Goal: Task Accomplishment & Management: Use online tool/utility

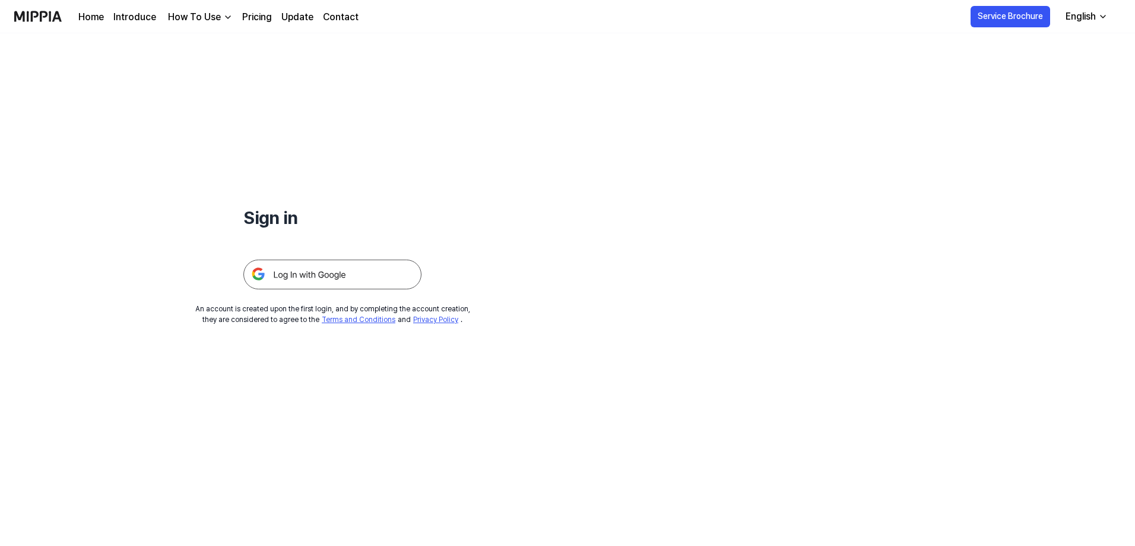
click at [316, 277] on img at bounding box center [332, 274] width 178 height 30
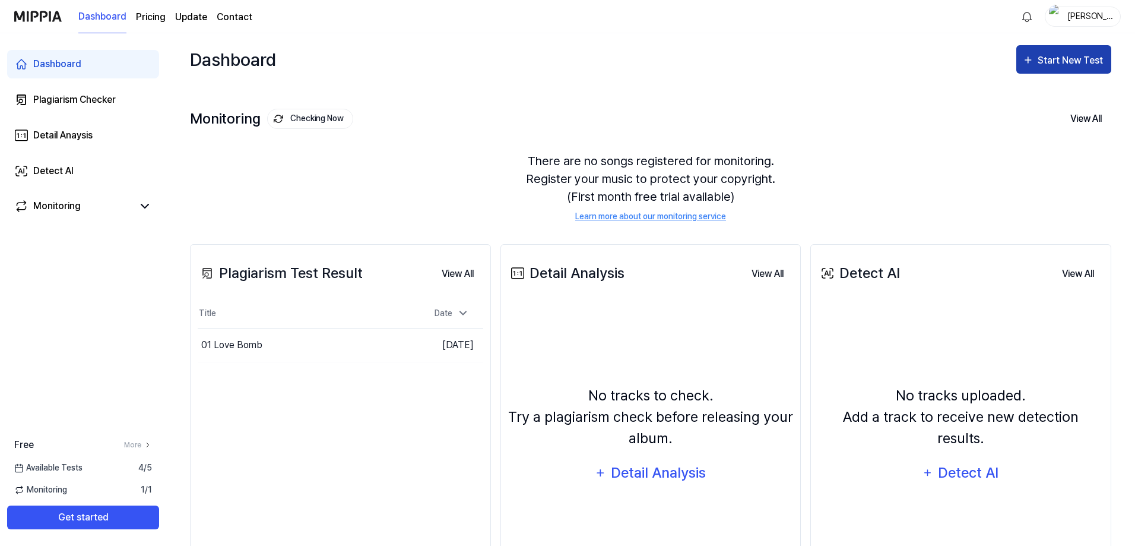
click at [1051, 72] on button "Start New Test" at bounding box center [1063, 59] width 95 height 28
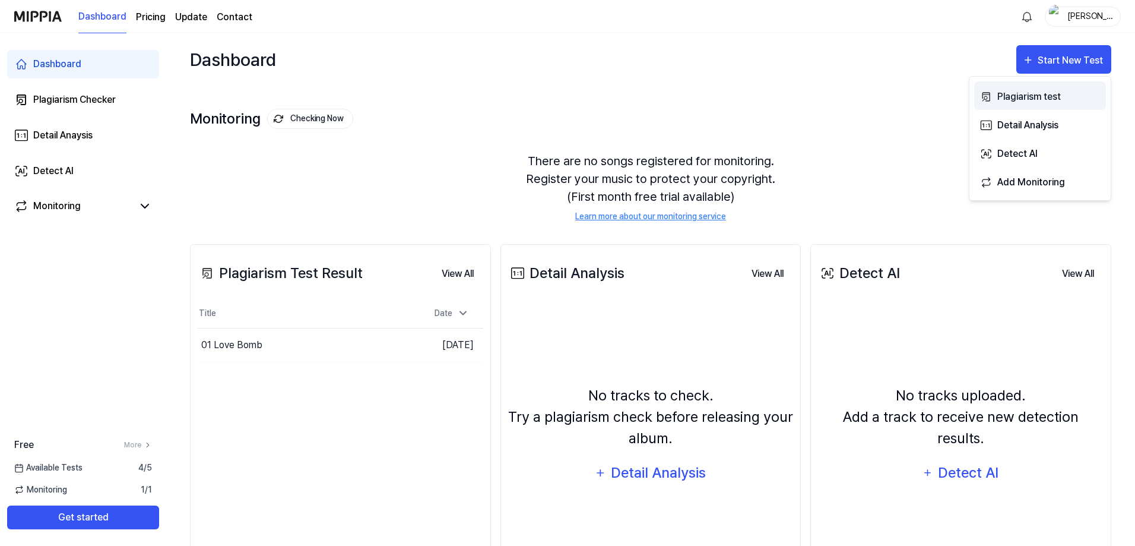
click at [1029, 94] on div "Plagiarism test" at bounding box center [1048, 96] width 103 height 15
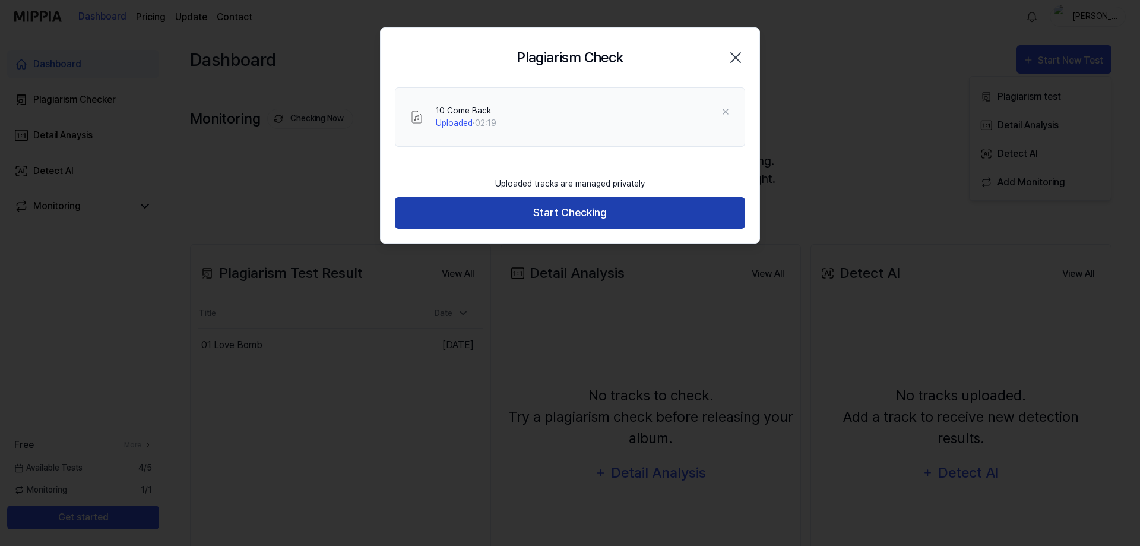
click at [569, 220] on button "Start Checking" at bounding box center [570, 212] width 350 height 31
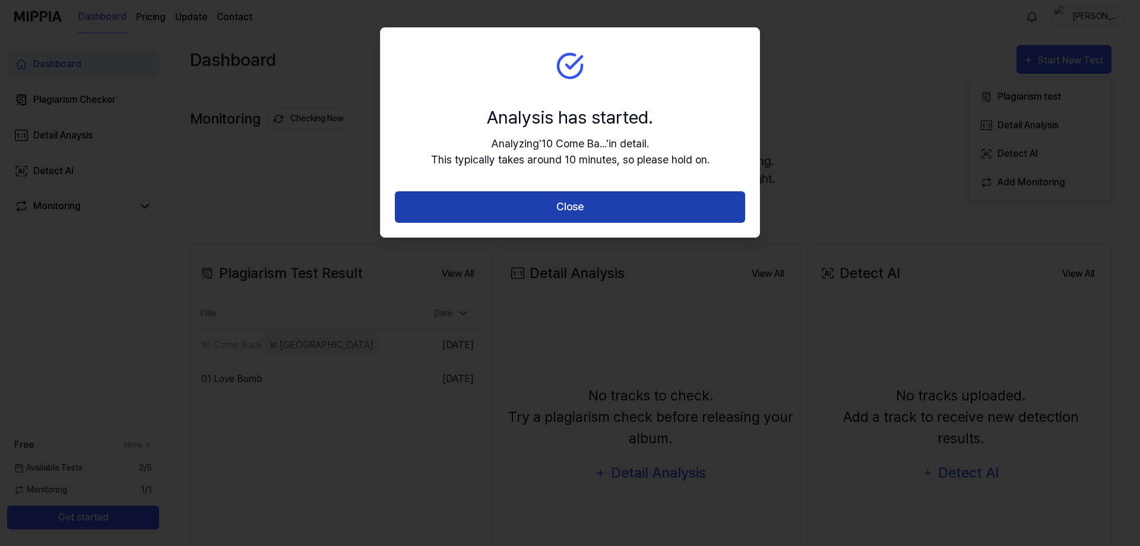
click at [483, 209] on button "Close" at bounding box center [570, 206] width 350 height 31
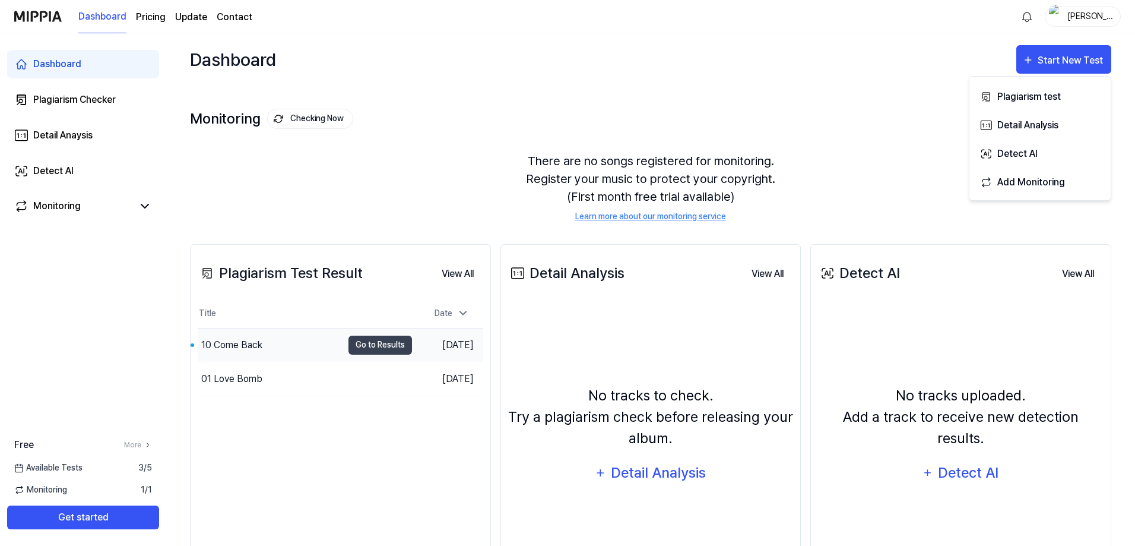
click at [318, 346] on div "10 Come Back" at bounding box center [270, 344] width 145 height 33
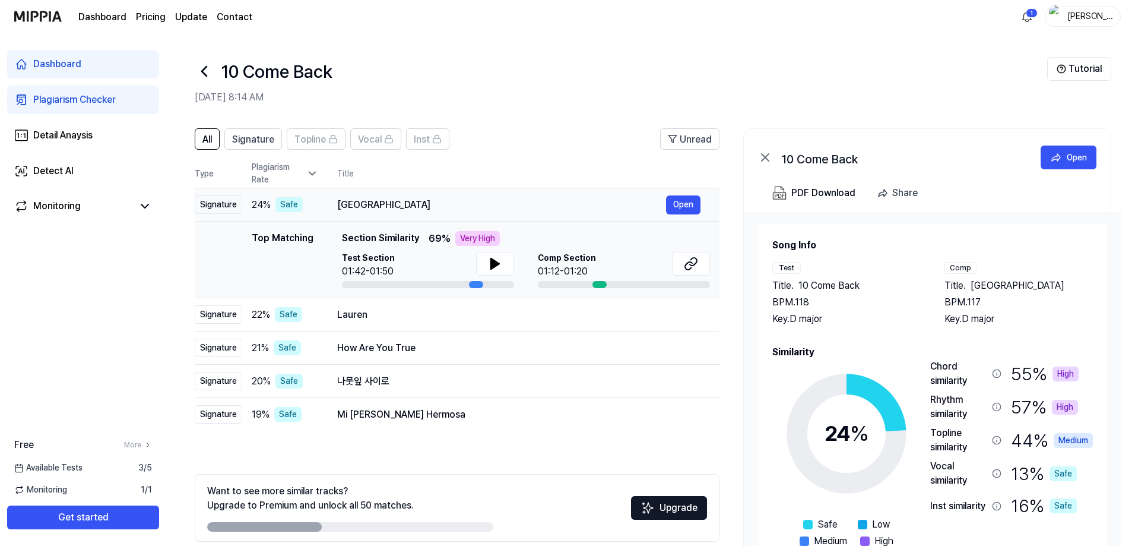
drag, startPoint x: 387, startPoint y: 205, endPoint x: 335, endPoint y: 204, distance: 51.7
click at [335, 204] on td "Edinburgh Open" at bounding box center [518, 204] width 401 height 33
drag, startPoint x: 1017, startPoint y: 284, endPoint x: 971, endPoint y: 285, distance: 46.3
click at [971, 285] on div "Title . Edinburgh" at bounding box center [1018, 285] width 148 height 14
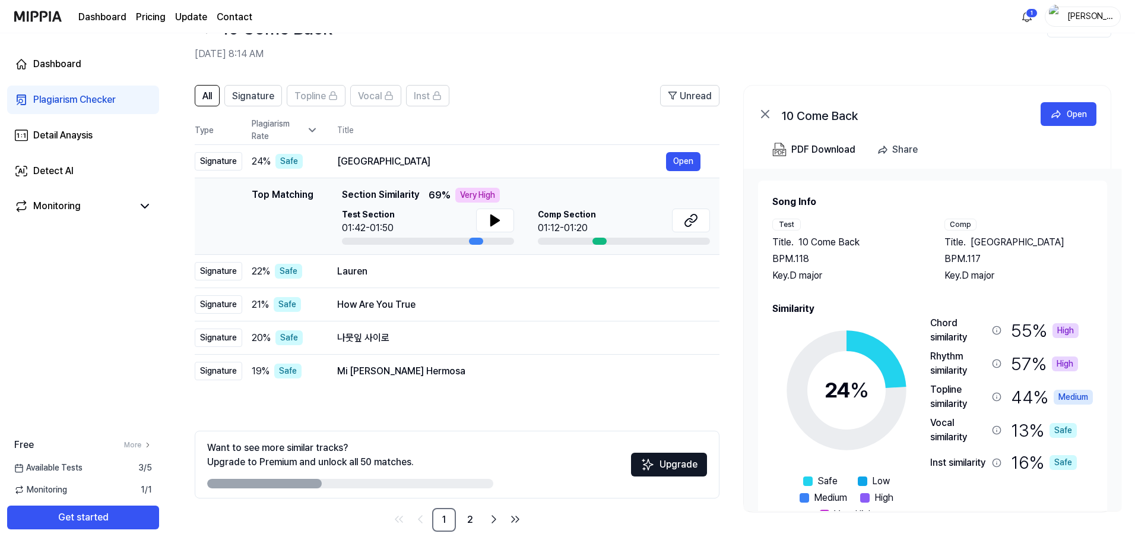
scroll to position [53, 0]
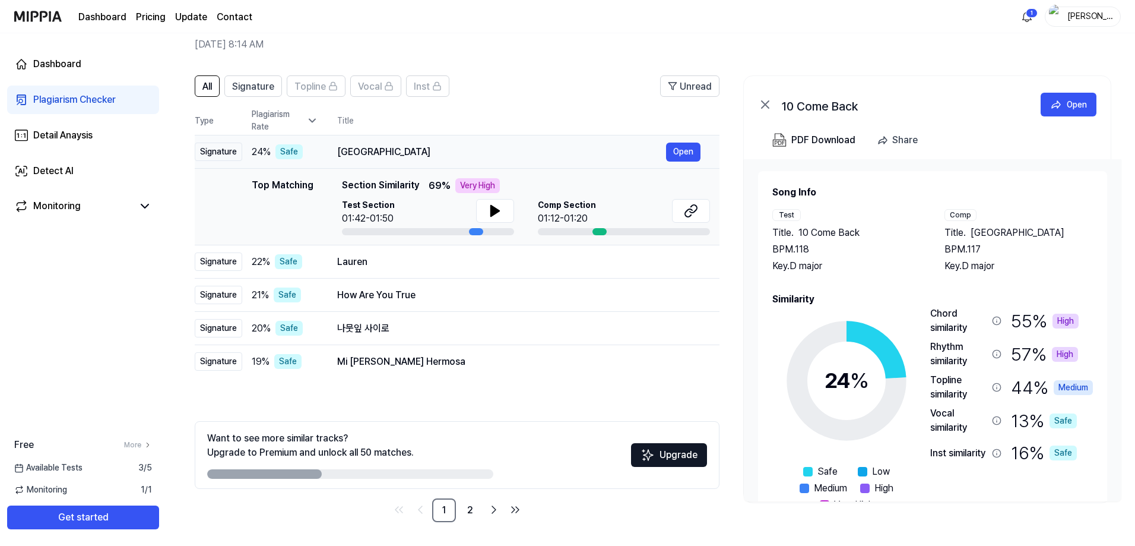
drag, startPoint x: 379, startPoint y: 154, endPoint x: 337, endPoint y: 151, distance: 41.6
click at [337, 151] on div "Edinburgh" at bounding box center [501, 152] width 329 height 14
click at [43, 170] on div "Detect AI" at bounding box center [53, 171] width 40 height 14
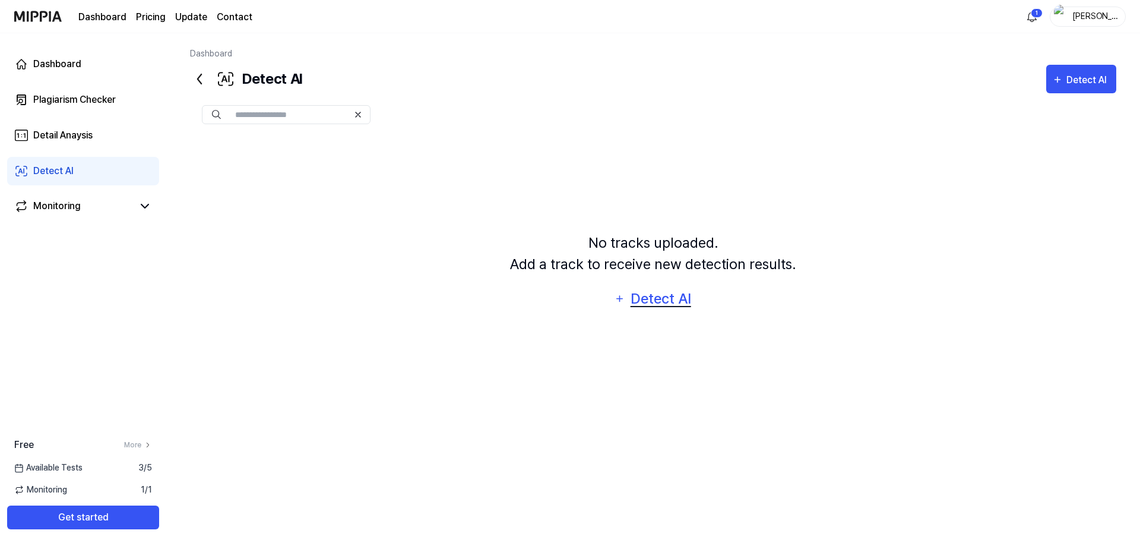
click at [649, 303] on div "Detect AI" at bounding box center [661, 298] width 64 height 23
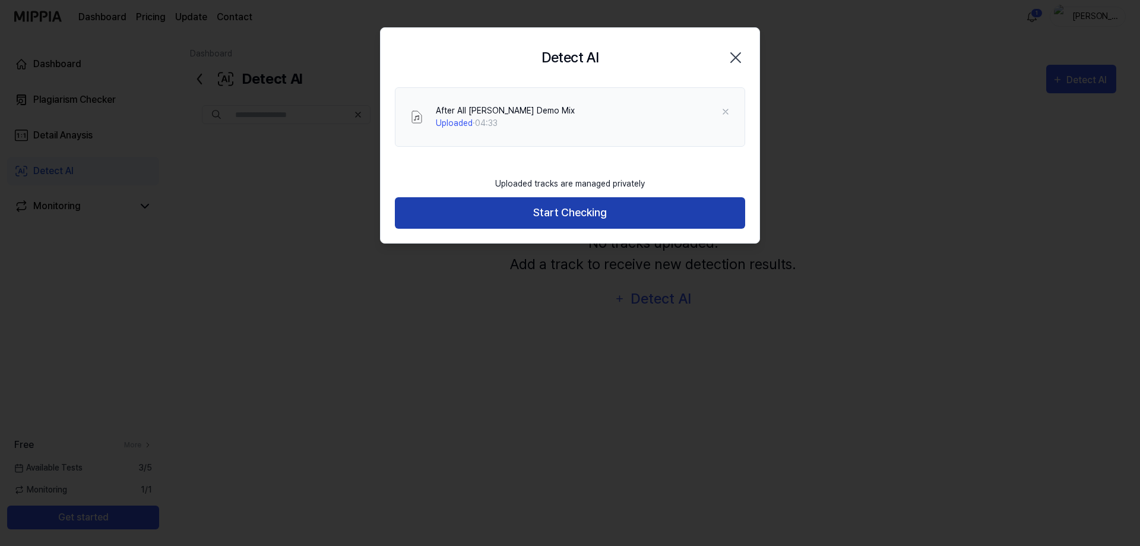
click at [531, 220] on button "Start Checking" at bounding box center [570, 212] width 350 height 31
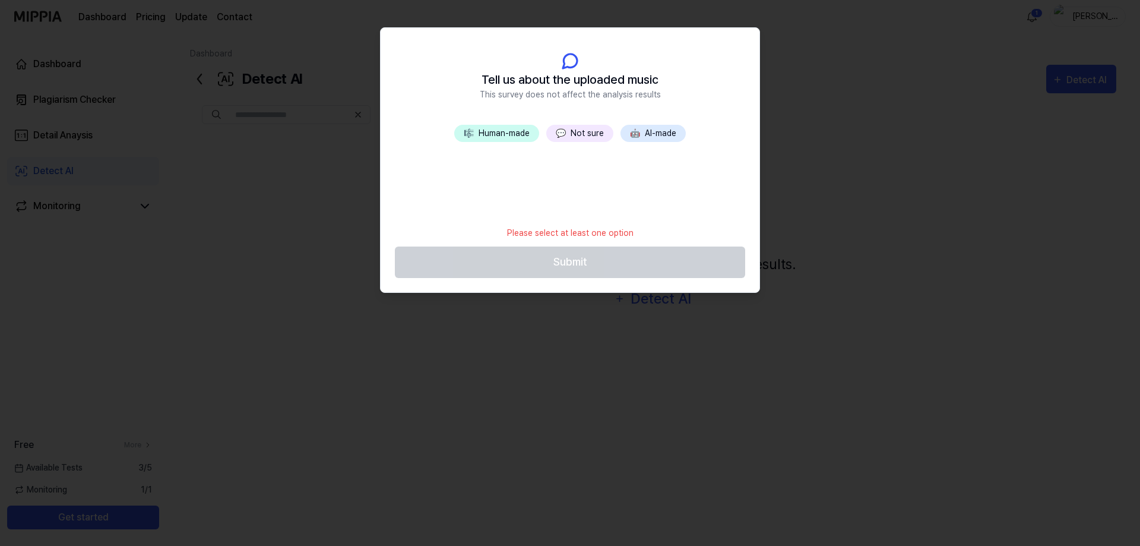
click at [578, 131] on button "💬 Not sure" at bounding box center [579, 133] width 67 height 17
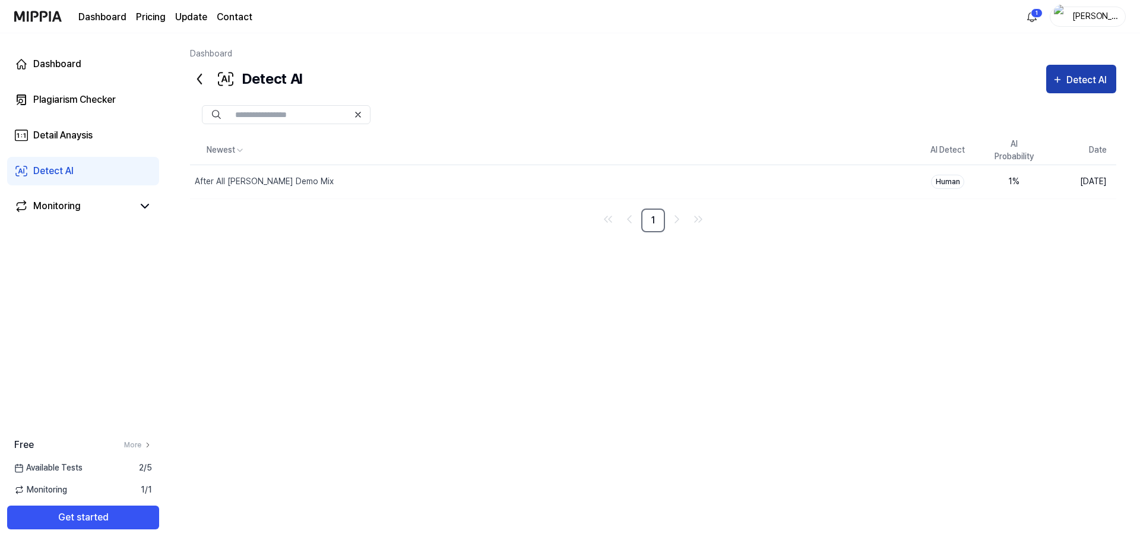
click at [1067, 82] on div "Detect AI" at bounding box center [1088, 79] width 44 height 15
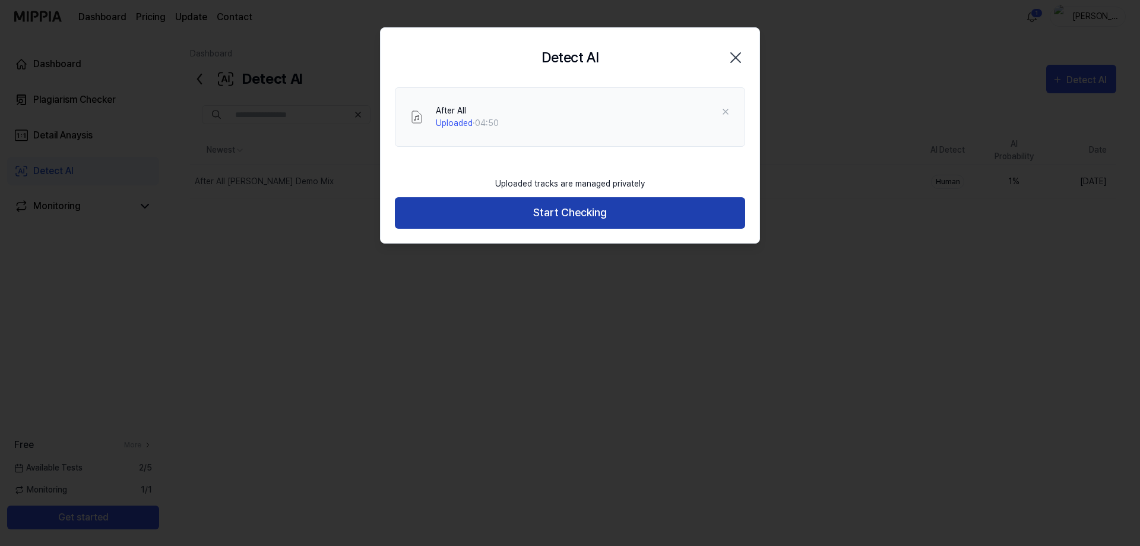
click at [579, 210] on button "Start Checking" at bounding box center [570, 212] width 350 height 31
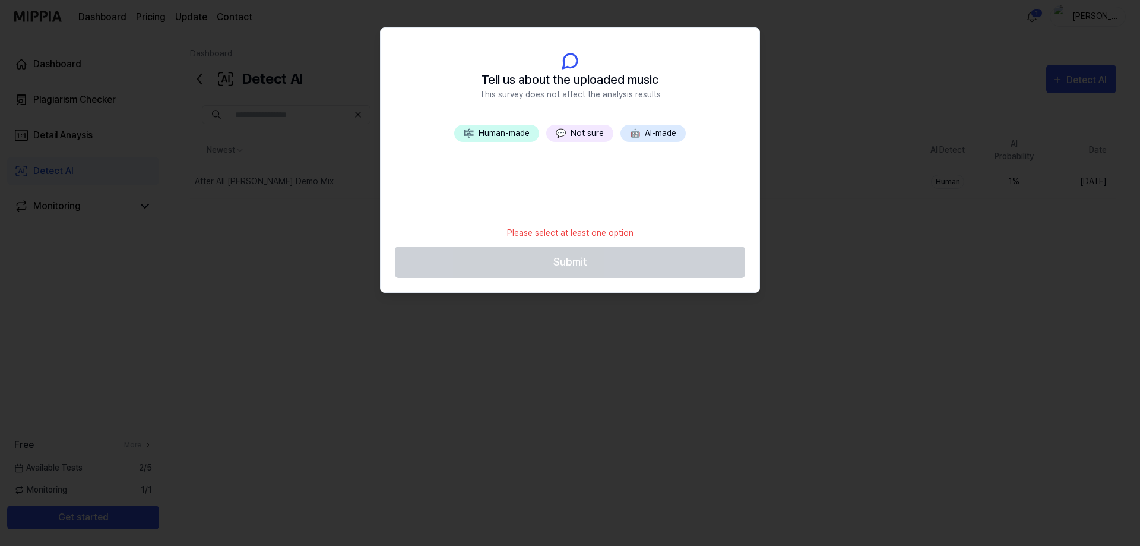
click at [592, 129] on button "💬 Not sure" at bounding box center [579, 133] width 67 height 17
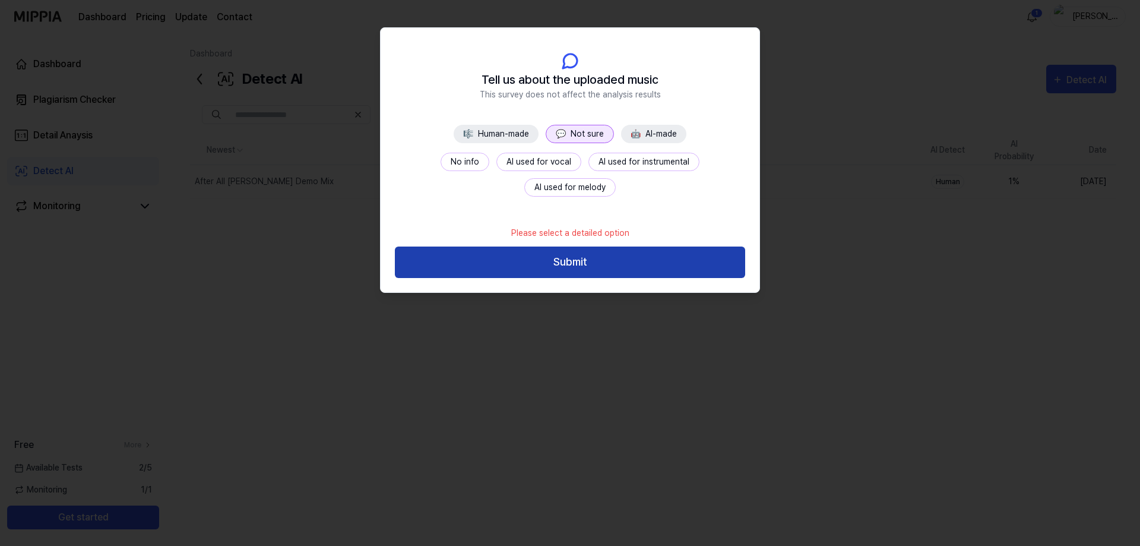
click at [544, 265] on button "Submit" at bounding box center [570, 261] width 350 height 31
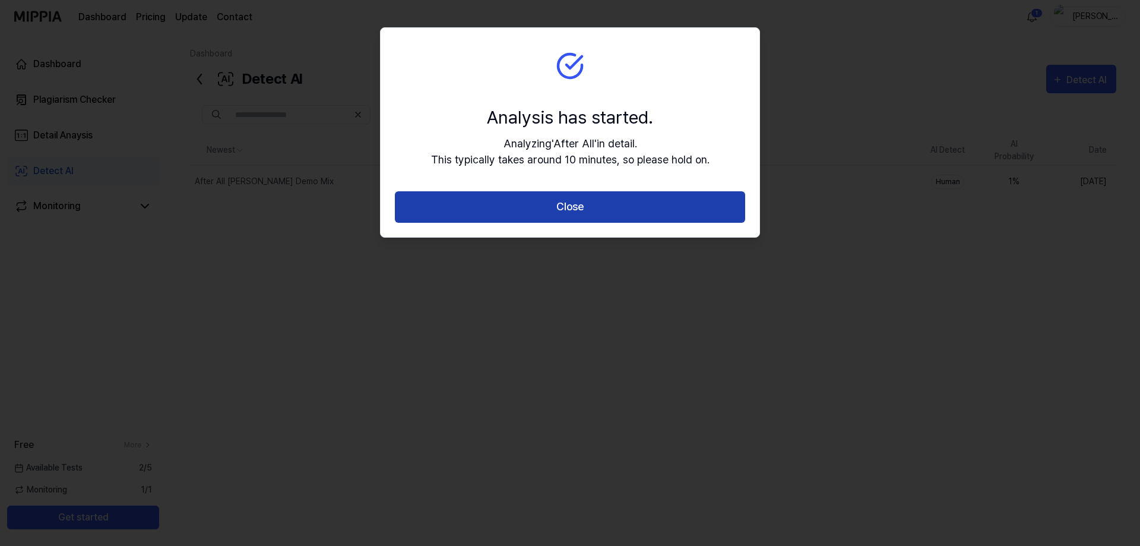
click at [544, 211] on button "Close" at bounding box center [570, 206] width 350 height 31
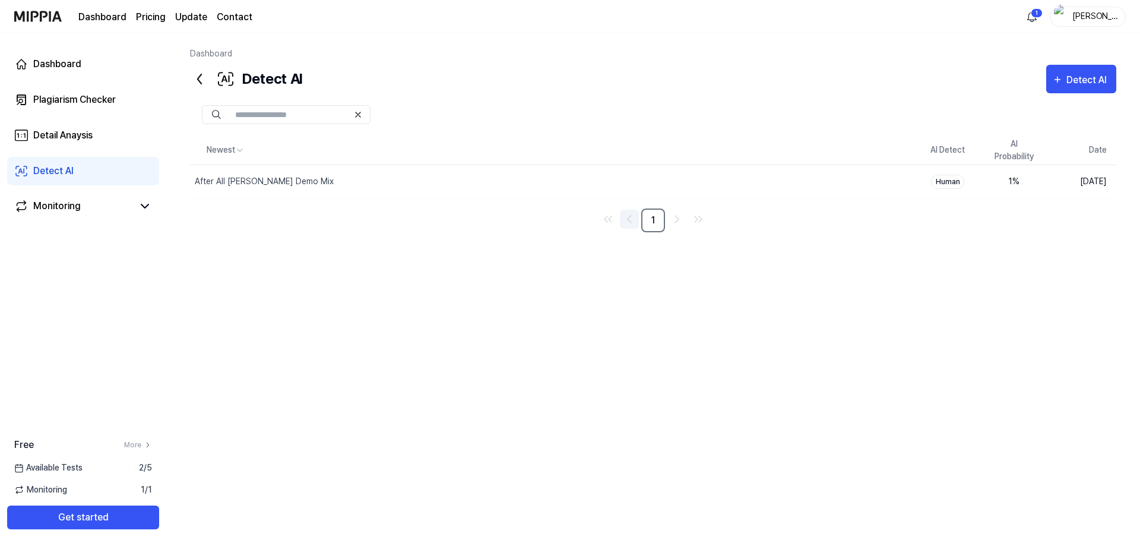
click at [626, 223] on icon "Go to previous page" at bounding box center [629, 219] width 14 height 14
click at [675, 220] on icon "Go to next page" at bounding box center [677, 219] width 14 height 14
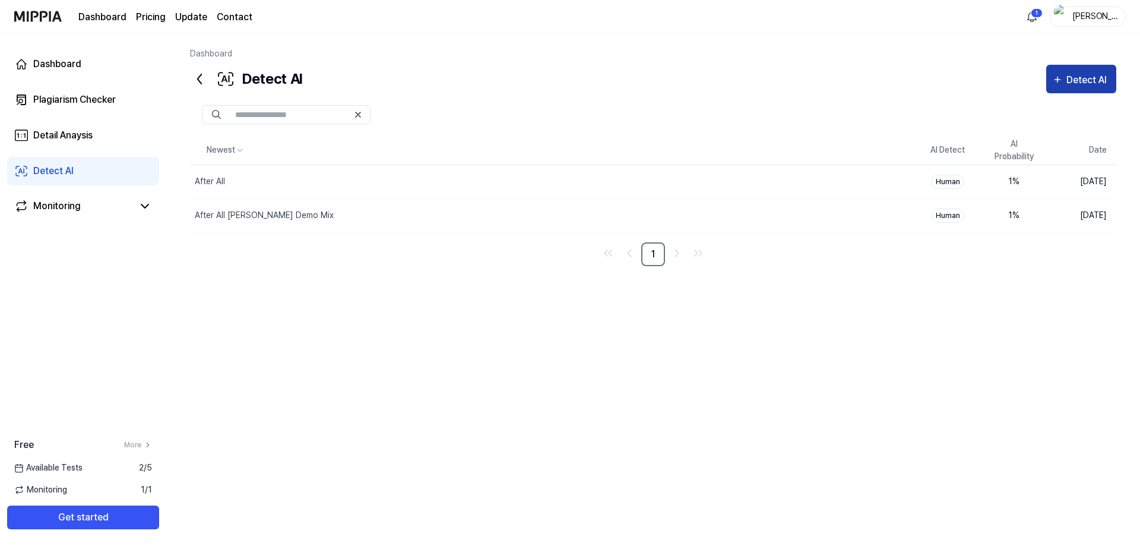
click at [1075, 82] on div "Detect AI" at bounding box center [1088, 79] width 44 height 15
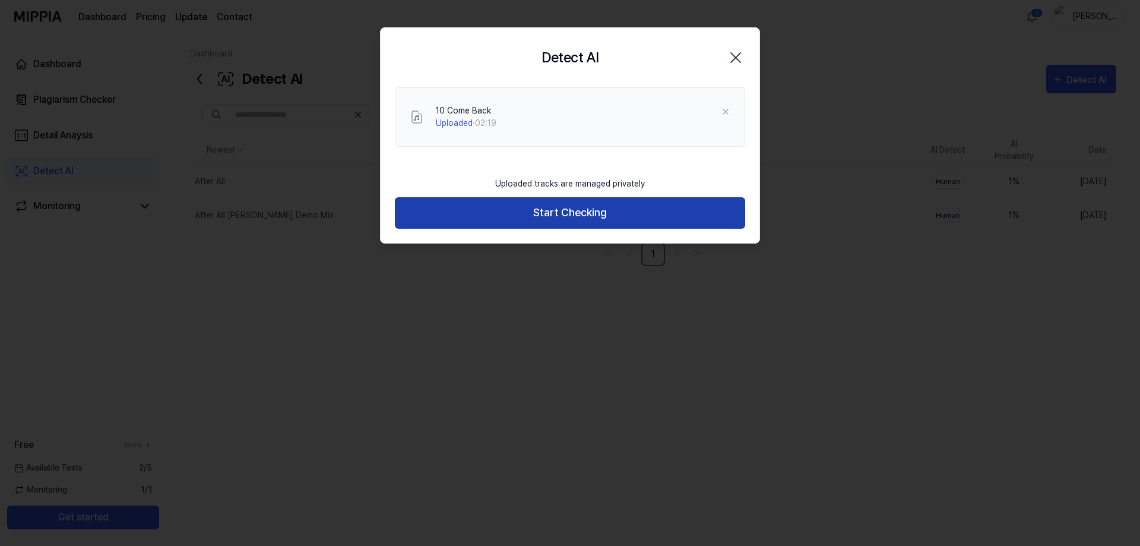
click at [567, 220] on button "Start Checking" at bounding box center [570, 212] width 350 height 31
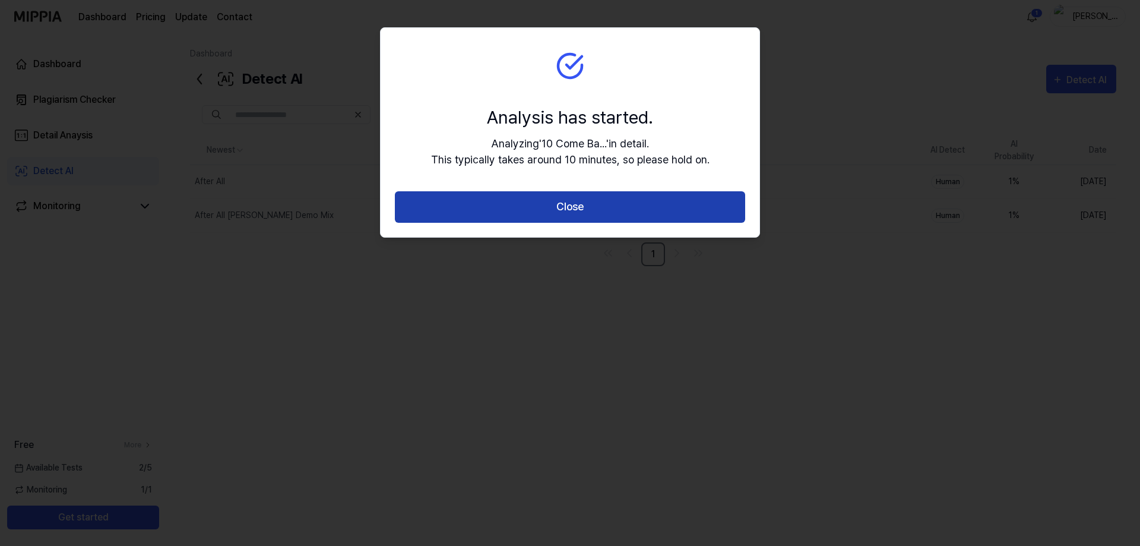
click at [568, 206] on button "Close" at bounding box center [570, 206] width 350 height 31
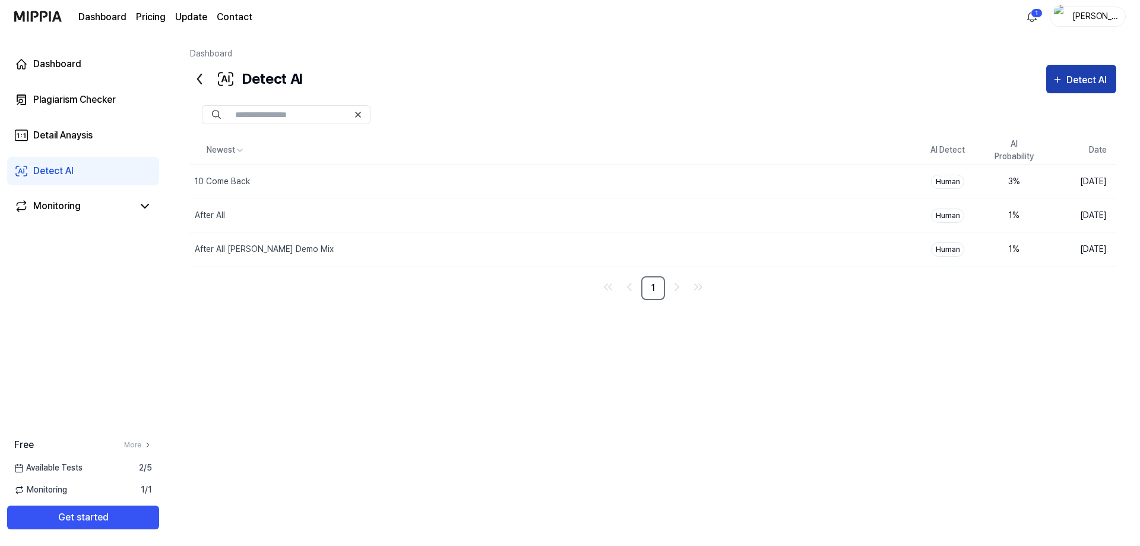
click at [1070, 83] on div "Detect AI" at bounding box center [1088, 79] width 44 height 15
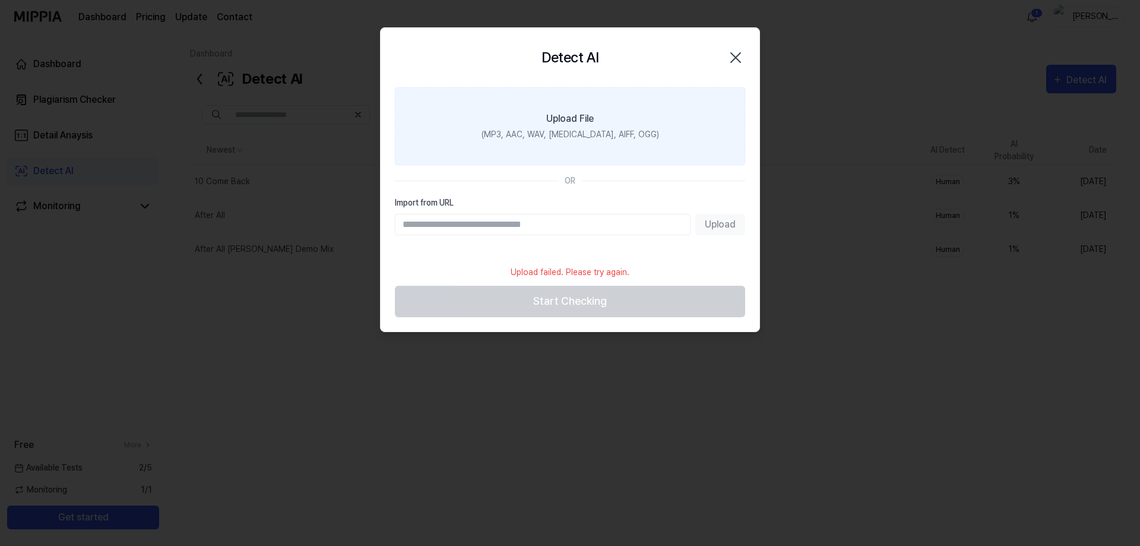
click at [519, 149] on label "Upload File (MP3, AAC, WAV, FLAC, AIFF, OGG)" at bounding box center [570, 126] width 350 height 78
click at [0, 0] on input "Upload File (MP3, AAC, WAV, FLAC, AIFF, OGG)" at bounding box center [0, 0] width 0 height 0
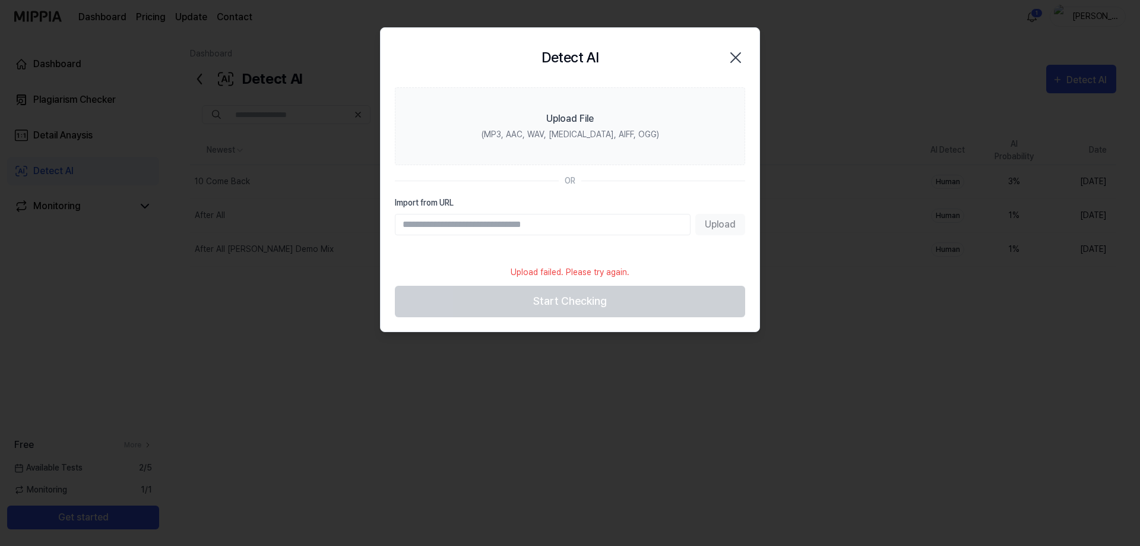
click at [738, 58] on icon "button" at bounding box center [735, 57] width 19 height 19
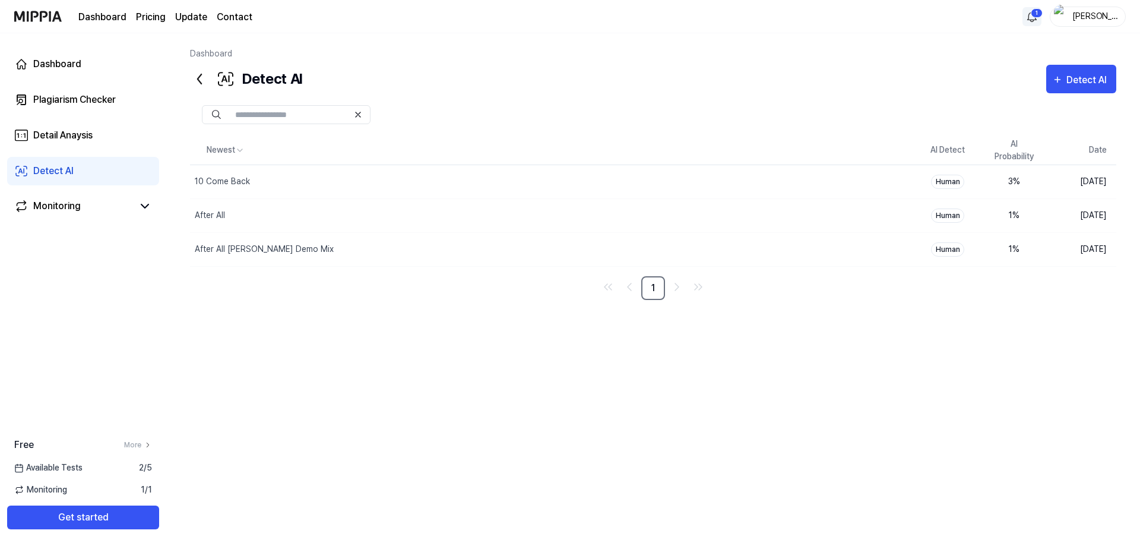
click at [1028, 17] on html "Dashboard Pricing Update Contact 1 Alan Dashboard Plagiarism Checker Detail Ana…" at bounding box center [570, 273] width 1140 height 546
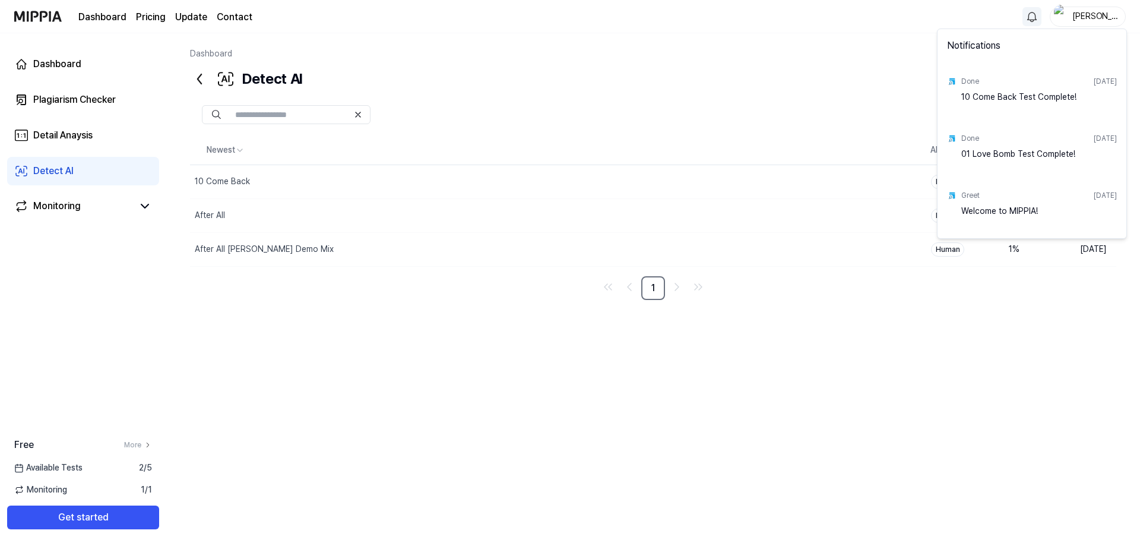
click at [1032, 17] on html "Dashboard Pricing Update Contact Alan Dashboard Plagiarism Checker Detail Anays…" at bounding box center [570, 273] width 1140 height 546
